Goal: Transaction & Acquisition: Subscribe to service/newsletter

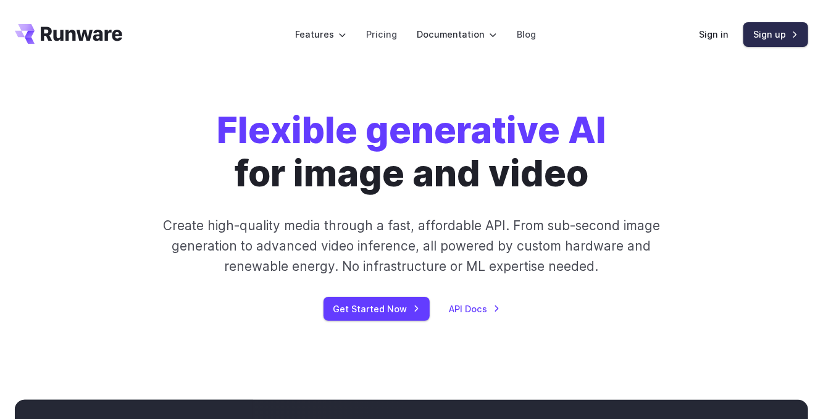
click at [777, 35] on link "Sign up" at bounding box center [776, 34] width 65 height 24
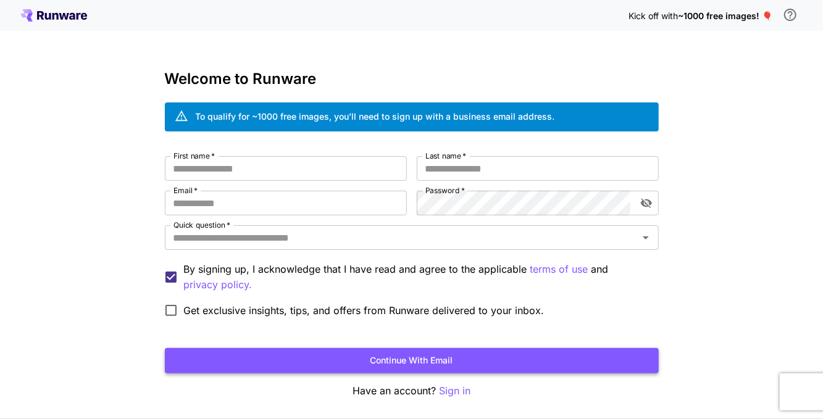
click at [393, 362] on button "Continue with email" at bounding box center [412, 360] width 494 height 25
click at [456, 384] on p "Sign in" at bounding box center [454, 390] width 31 height 15
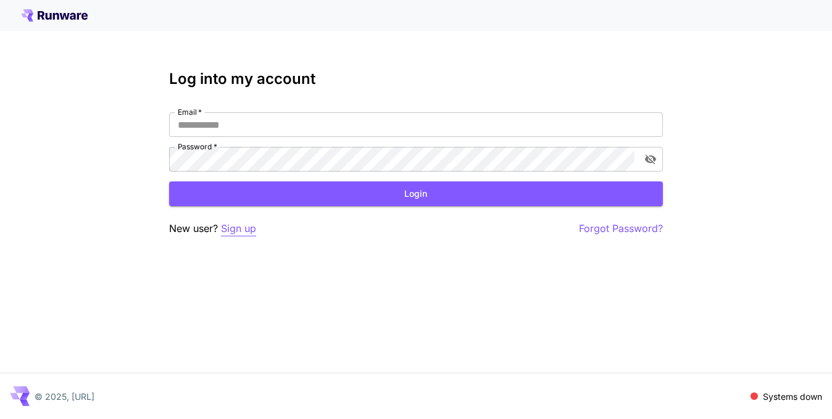
click at [233, 222] on p "Sign up" at bounding box center [238, 228] width 35 height 15
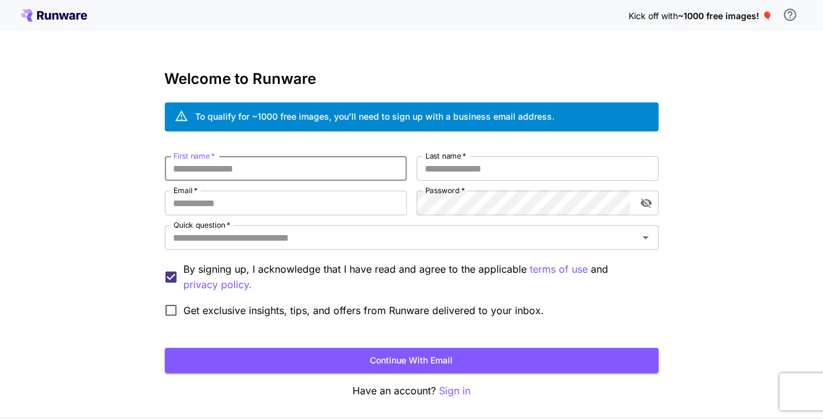
click at [238, 168] on input "First name   *" at bounding box center [286, 168] width 242 height 25
type input "******"
click at [448, 165] on input "Last name   *" at bounding box center [538, 168] width 242 height 25
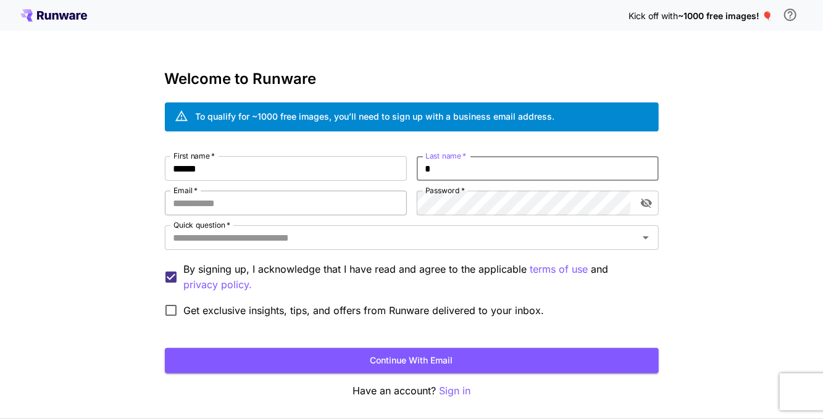
type input "*"
click at [358, 201] on input "Email   *" at bounding box center [286, 203] width 242 height 25
click at [356, 215] on input "**********" at bounding box center [286, 203] width 242 height 25
type input "**********"
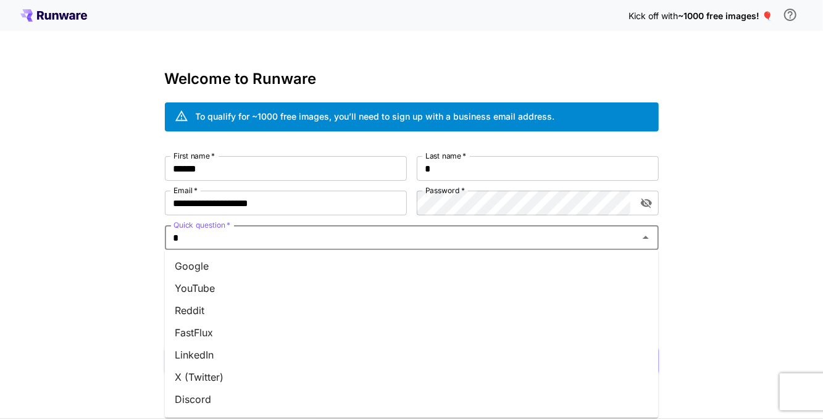
click at [341, 235] on input "*" at bounding box center [402, 237] width 466 height 17
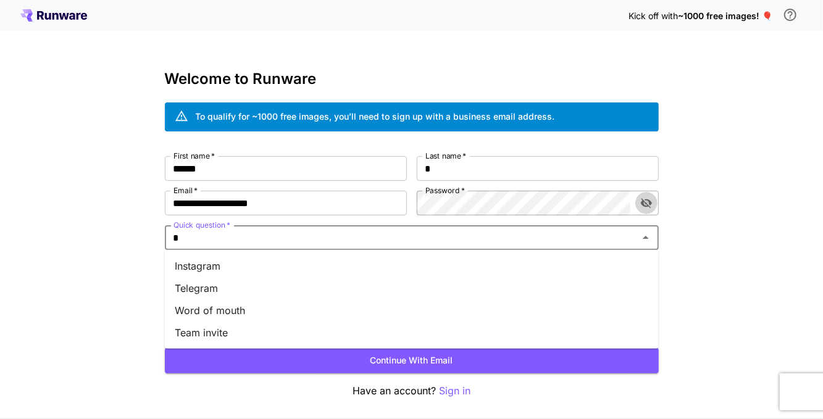
click at [647, 205] on icon "toggle password visibility" at bounding box center [645, 203] width 11 height 10
type input "*"
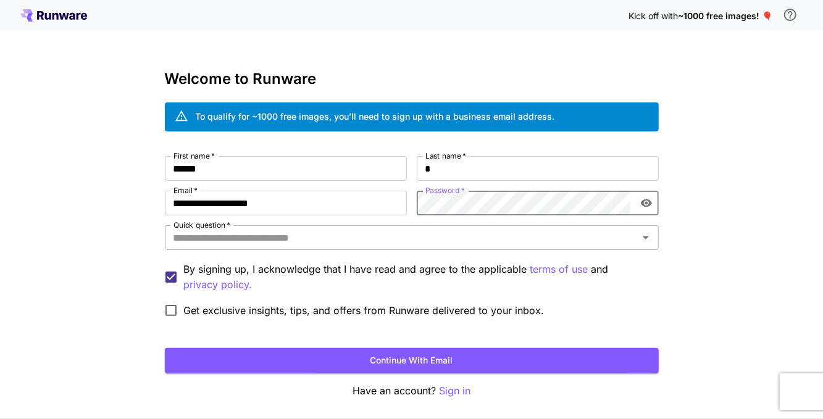
click at [526, 249] on div "Quick question   *" at bounding box center [412, 237] width 494 height 25
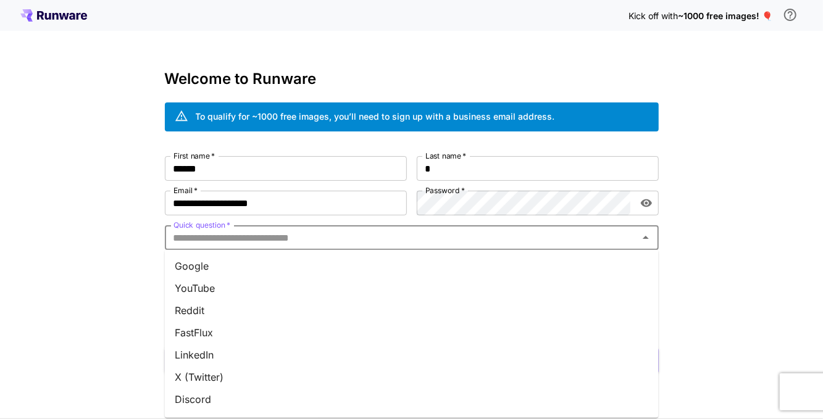
scroll to position [103, 0]
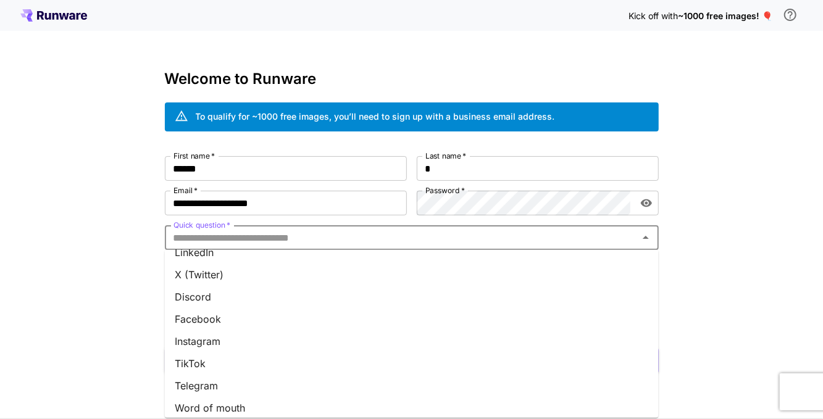
click at [222, 340] on li "Instagram" at bounding box center [412, 341] width 494 height 22
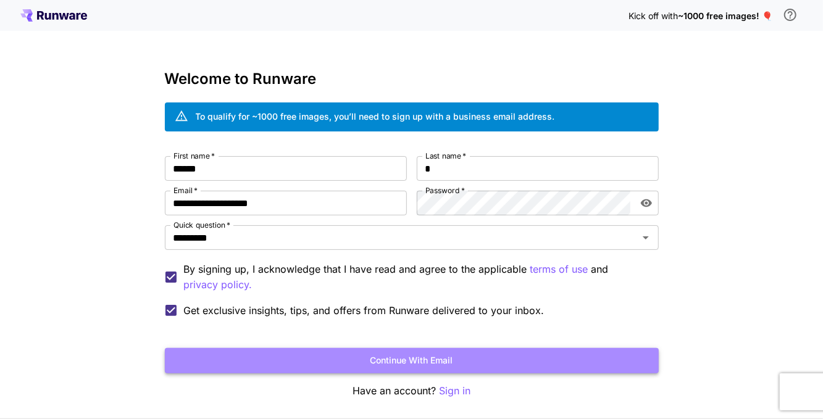
click at [368, 361] on button "Continue with email" at bounding box center [412, 360] width 494 height 25
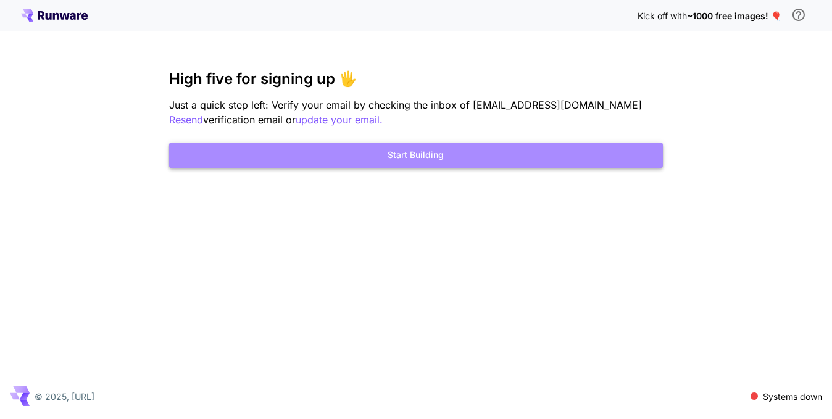
click at [484, 150] on button "Start Building" at bounding box center [416, 155] width 494 height 25
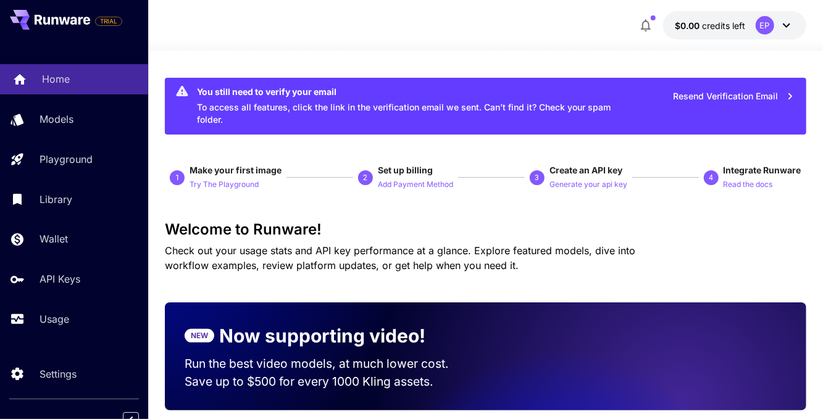
click at [43, 72] on p "Home" at bounding box center [56, 79] width 28 height 15
click at [44, 72] on p "Home" at bounding box center [56, 79] width 28 height 15
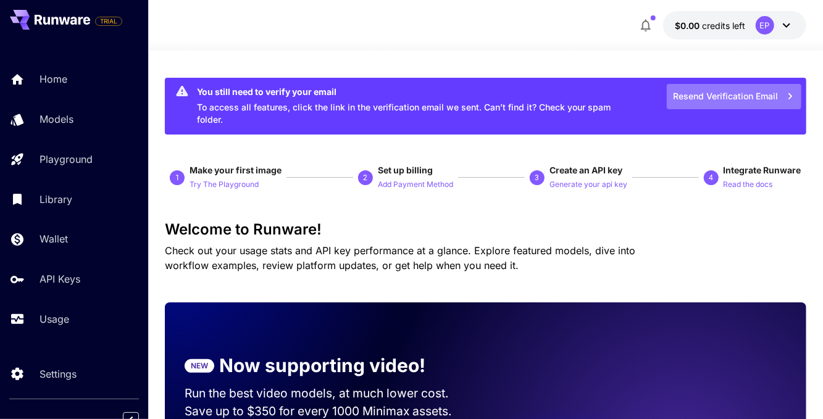
click at [692, 90] on button "Resend Verification Email" at bounding box center [734, 96] width 135 height 25
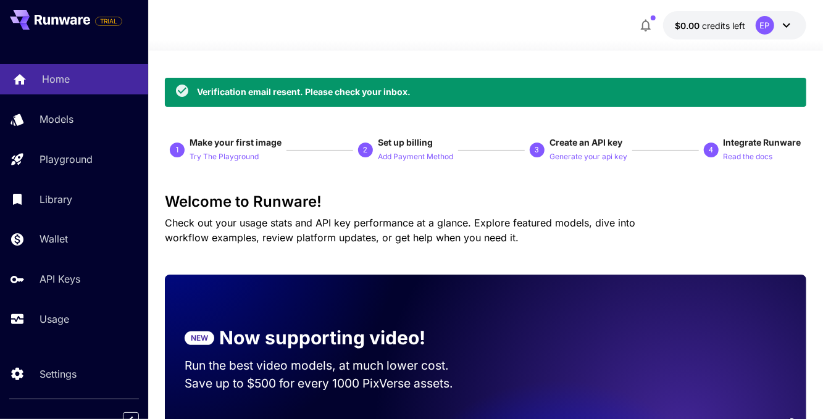
click at [74, 85] on div "Home" at bounding box center [90, 79] width 96 height 15
